Goal: Information Seeking & Learning: Understand process/instructions

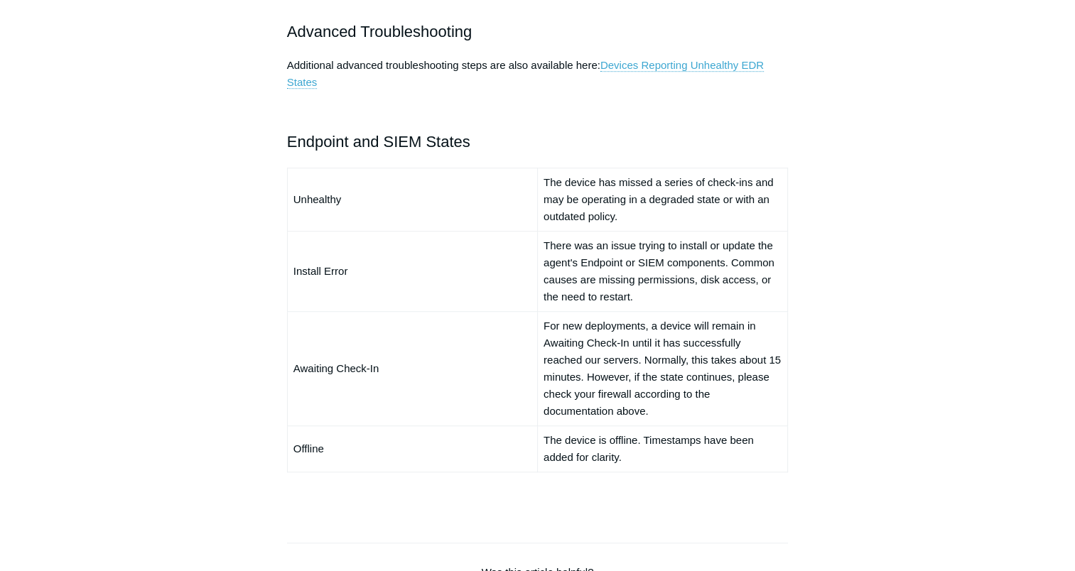
scroll to position [994, 0]
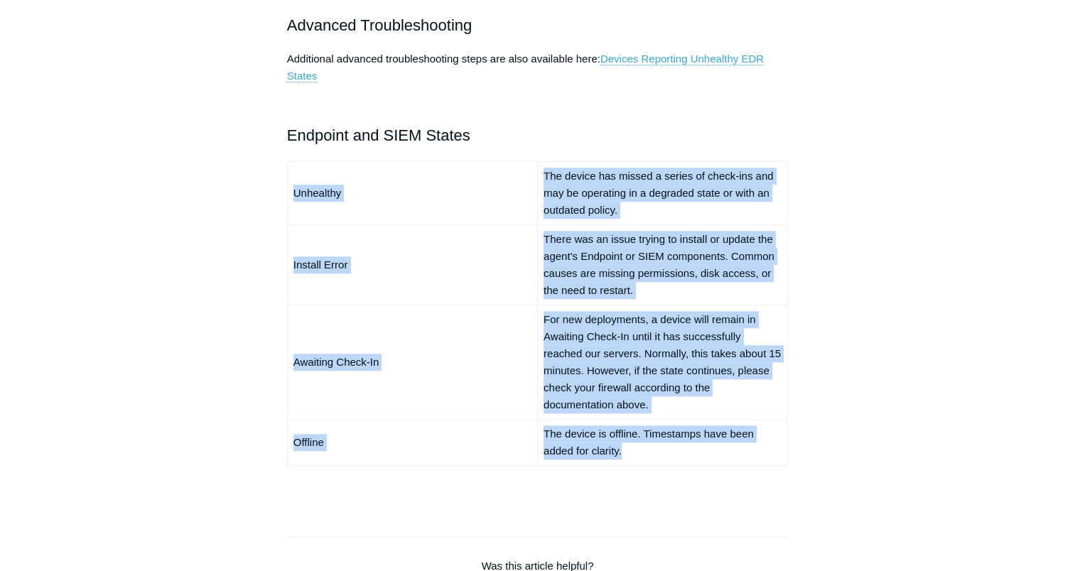
drag, startPoint x: 290, startPoint y: 190, endPoint x: 661, endPoint y: 451, distance: 453.8
click at [661, 451] on tbody "Unhealthy The device has missed a series of check-ins and may be operating in a…" at bounding box center [537, 313] width 501 height 304
click at [668, 61] on link "Devices Reporting Unhealthy EDR States" at bounding box center [525, 68] width 477 height 30
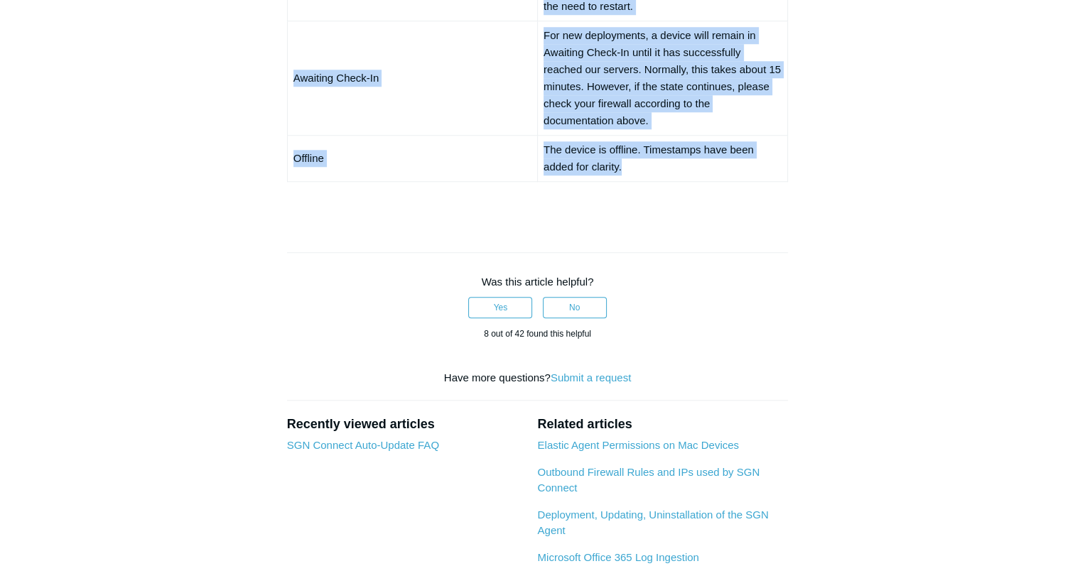
scroll to position [1065, 0]
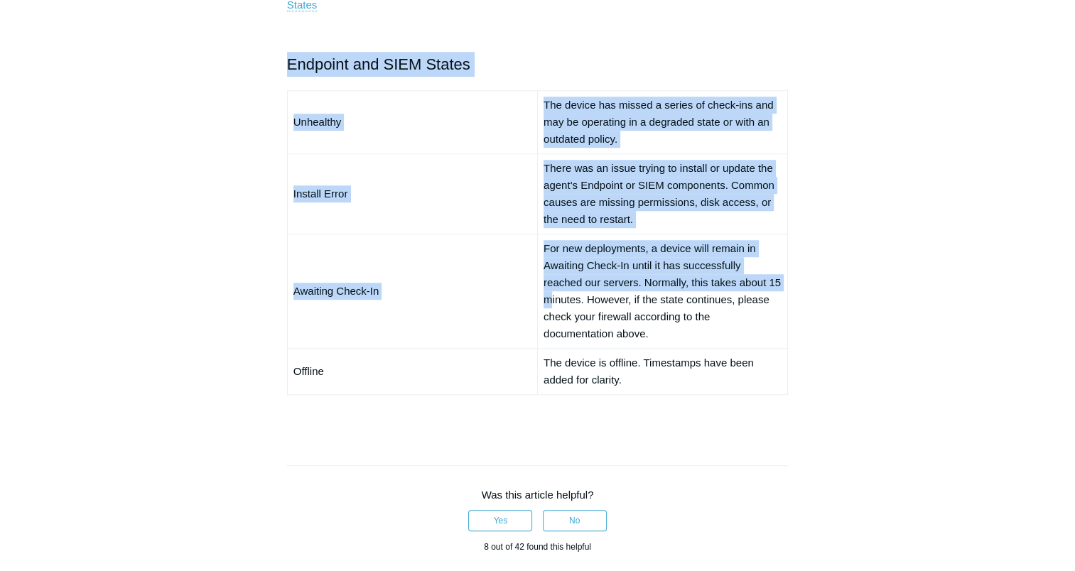
drag, startPoint x: 275, startPoint y: 43, endPoint x: 548, endPoint y: 295, distance: 371.9
click at [548, 295] on article "Endpoint and SIEM Installation Help Follow Not yet followed by anyone If you re…" at bounding box center [538, 0] width 544 height 1875
